Goal: Communication & Community: Answer question/provide support

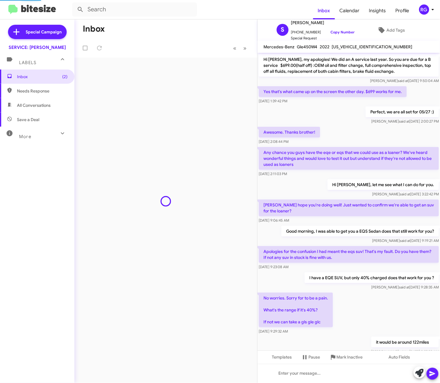
scroll to position [197, 0]
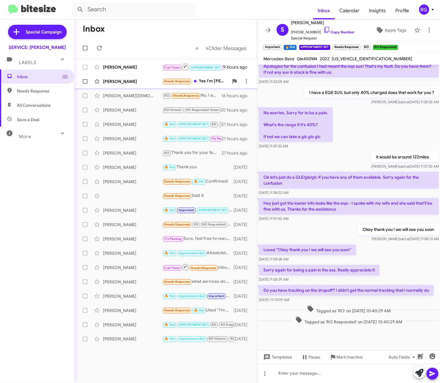
click at [164, 77] on div "[PERSON_NAME] Needs Response Yes I'm [PERSON_NAME] . Thank you for checking up.…" at bounding box center [165, 81] width 173 height 12
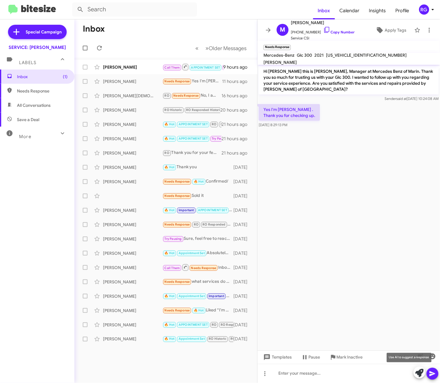
click at [422, 373] on icon at bounding box center [420, 373] width 8 height 8
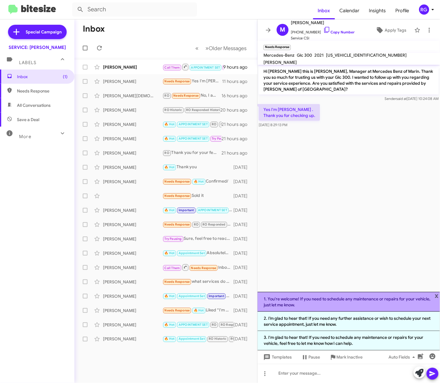
click at [365, 309] on li "1. You're welcome! If you need to schedule any maintenance or repairs for your …" at bounding box center [349, 302] width 183 height 20
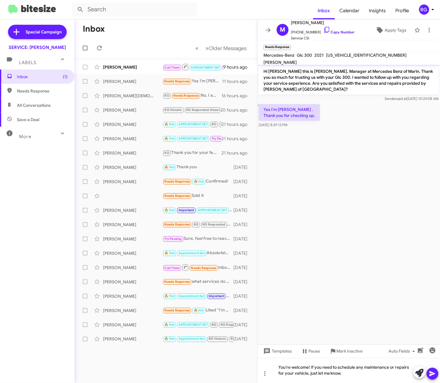
click at [433, 372] on icon at bounding box center [432, 373] width 7 height 7
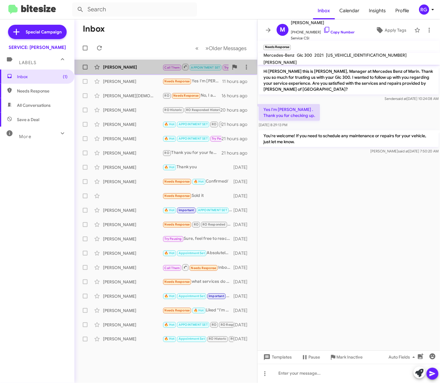
click at [133, 65] on div "[PERSON_NAME]" at bounding box center [133, 67] width 60 height 6
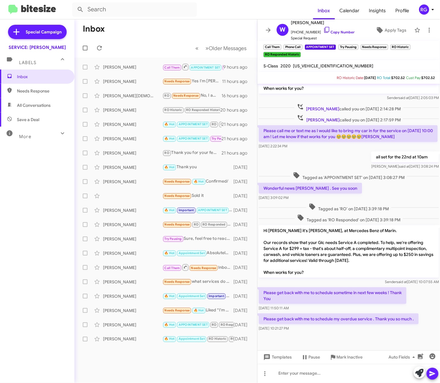
scroll to position [50, 0]
drag, startPoint x: 416, startPoint y: 365, endPoint x: 415, endPoint y: 369, distance: 4.3
click at [415, 369] on body "Inbox Calendar Insights Profile RG Special Campaign SERVICE: [PERSON_NAME] Labe…" at bounding box center [220, 191] width 440 height 383
drag, startPoint x: 415, startPoint y: 369, endPoint x: 420, endPoint y: 372, distance: 5.6
click at [420, 372] on icon at bounding box center [420, 373] width 8 height 8
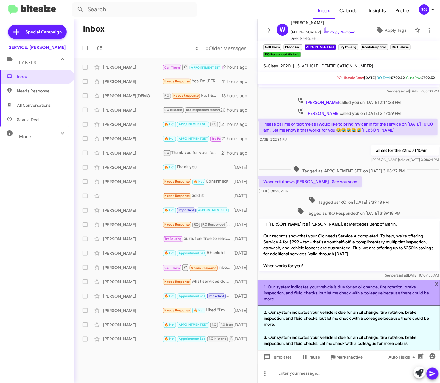
click at [440, 281] on li "1. Our system indicates your vehicle is due for an oil change, tire rotation, b…" at bounding box center [349, 293] width 183 height 26
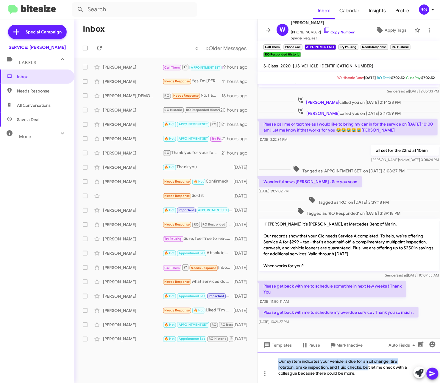
drag, startPoint x: 368, startPoint y: 370, endPoint x: 261, endPoint y: 337, distance: 112.2
click at [261, 337] on div "Hi [PERSON_NAME], this is [PERSON_NAME], Manager at Mercedes Benz of Marin. Our…" at bounding box center [349, 233] width 183 height 299
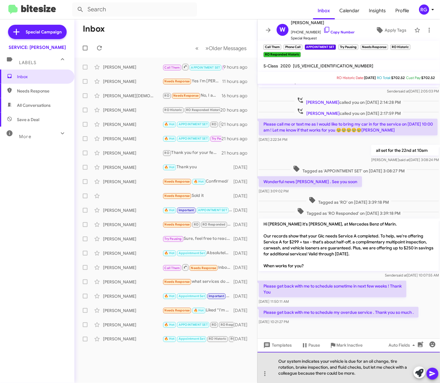
click at [370, 367] on div "Our system indicates your vehicle is due for an oil change, tire rotation, brak…" at bounding box center [349, 367] width 183 height 31
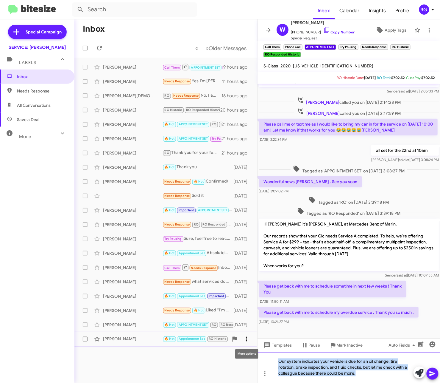
drag, startPoint x: 363, startPoint y: 373, endPoint x: 251, endPoint y: 337, distance: 118.5
click at [251, 338] on div "Inbox « Previous » Next Older Messages [PERSON_NAME] Call Them APPOINTMENT SET …" at bounding box center [257, 200] width 366 height 363
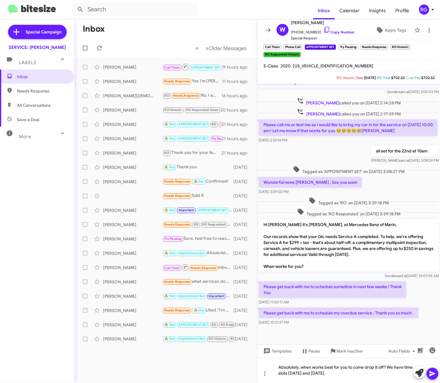
click at [436, 369] on span at bounding box center [432, 373] width 7 height 12
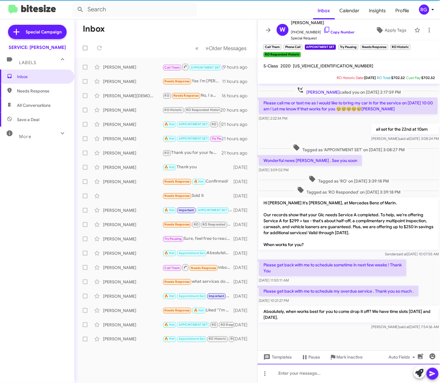
scroll to position [78, 0]
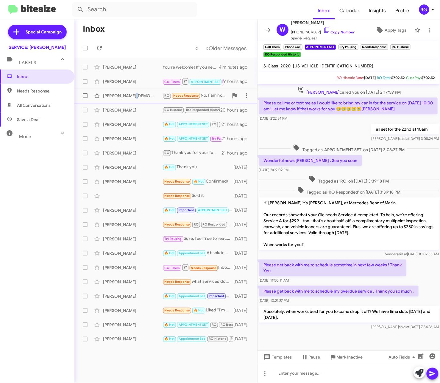
click at [136, 98] on div "[PERSON_NAME][DEMOGRAPHIC_DATA]" at bounding box center [133, 96] width 60 height 6
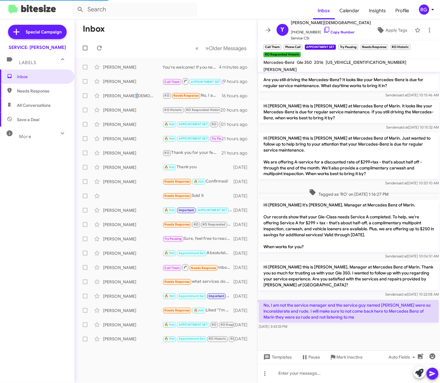
scroll to position [221, 0]
